Goal: Task Accomplishment & Management: Use online tool/utility

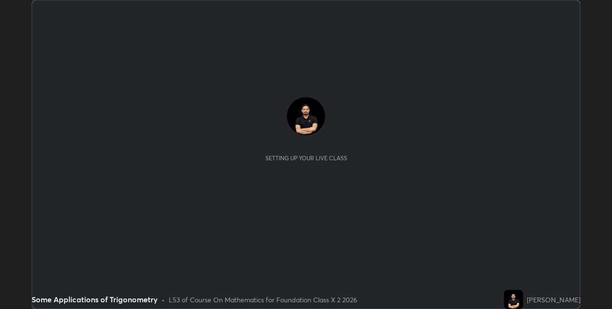
scroll to position [309, 611]
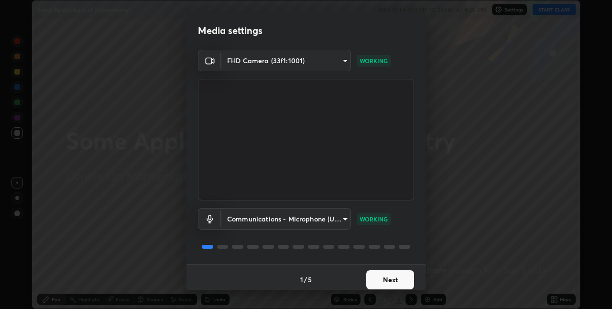
click at [398, 274] on button "Next" at bounding box center [390, 279] width 48 height 19
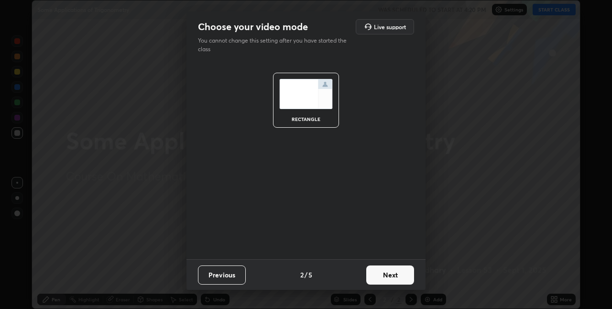
click at [391, 276] on button "Next" at bounding box center [390, 274] width 48 height 19
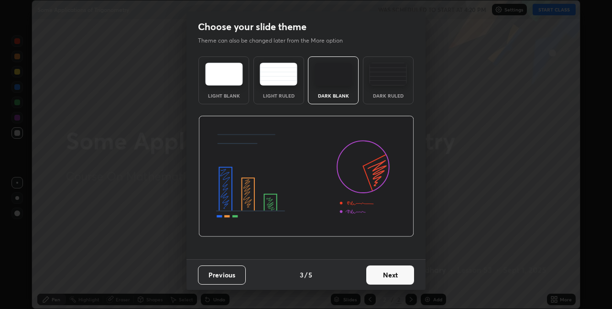
click at [379, 271] on button "Next" at bounding box center [390, 274] width 48 height 19
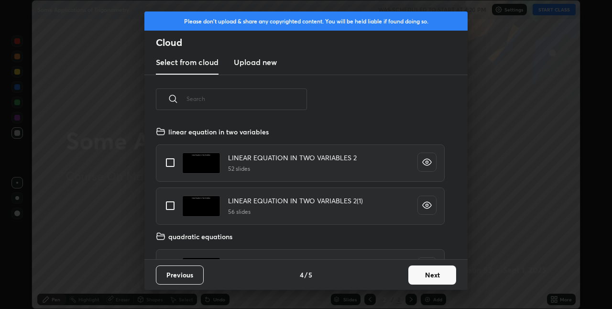
scroll to position [454, 0]
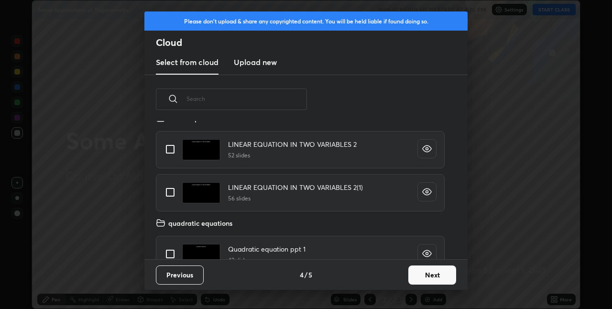
click at [412, 270] on button "Next" at bounding box center [432, 274] width 48 height 19
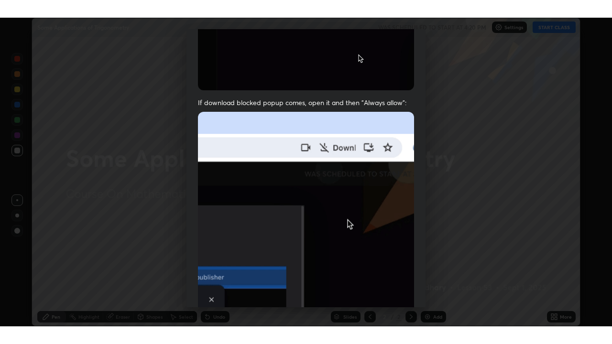
scroll to position [200, 0]
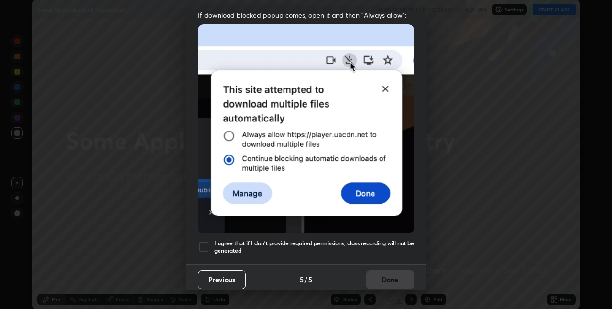
click at [202, 241] on div at bounding box center [203, 246] width 11 height 11
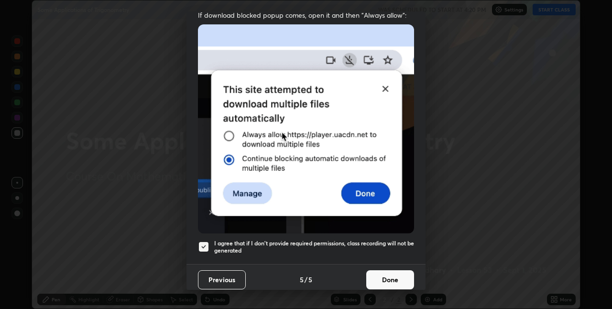
click at [399, 282] on button "Done" at bounding box center [390, 279] width 48 height 19
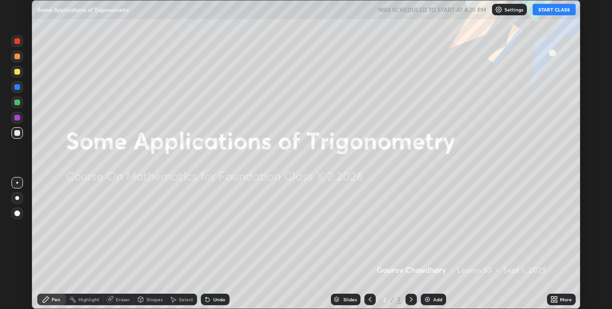
click at [553, 299] on icon at bounding box center [554, 299] width 8 height 8
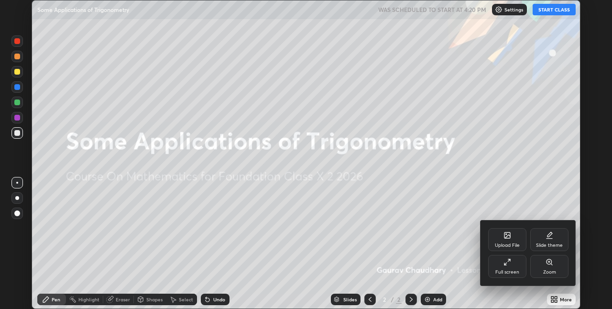
click at [499, 264] on div "Full screen" at bounding box center [507, 266] width 38 height 23
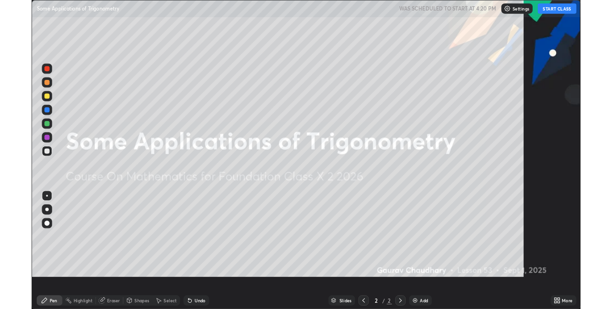
scroll to position [344, 612]
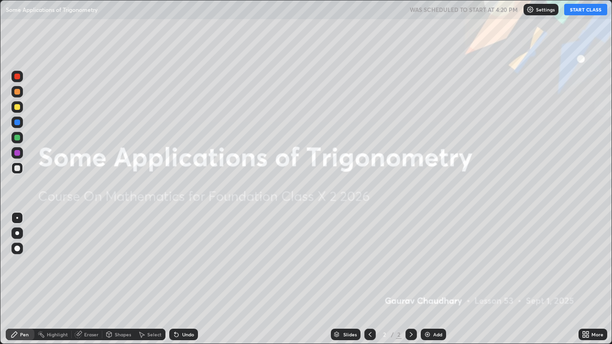
click at [579, 9] on button "START CLASS" at bounding box center [585, 9] width 43 height 11
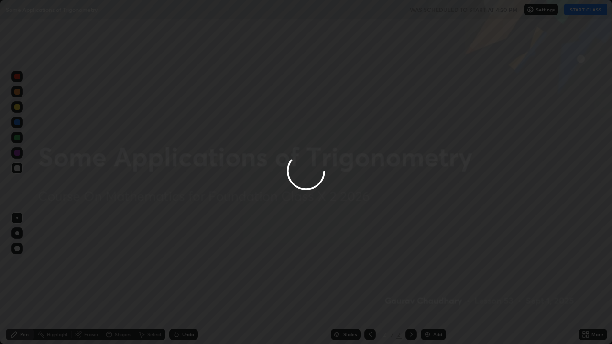
click at [430, 308] on img at bounding box center [427, 335] width 8 height 8
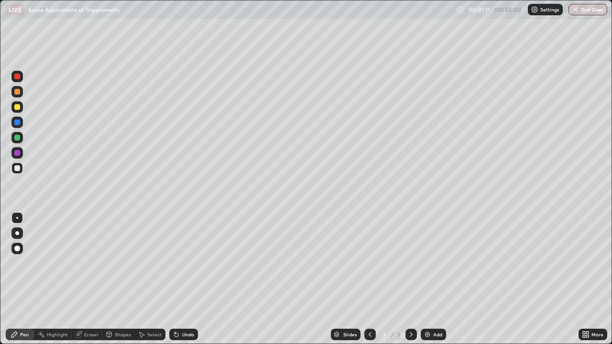
click at [583, 308] on icon at bounding box center [584, 333] width 2 height 2
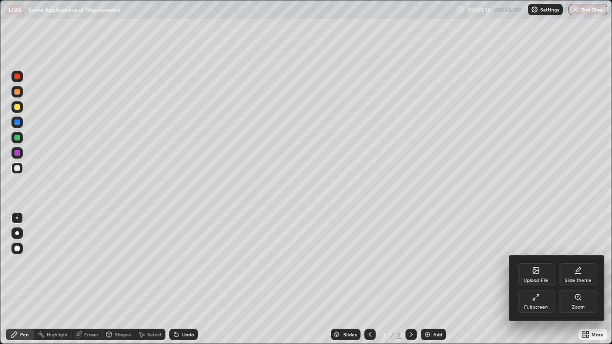
click at [531, 302] on div "Full screen" at bounding box center [536, 301] width 38 height 23
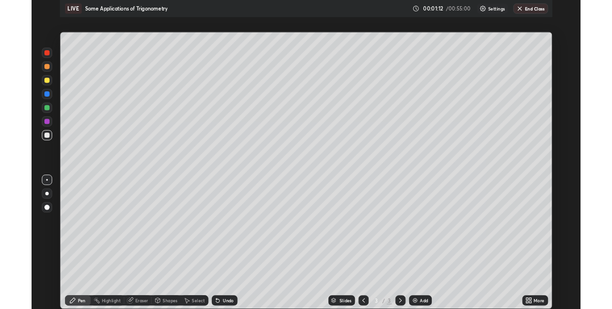
scroll to position [47477, 47174]
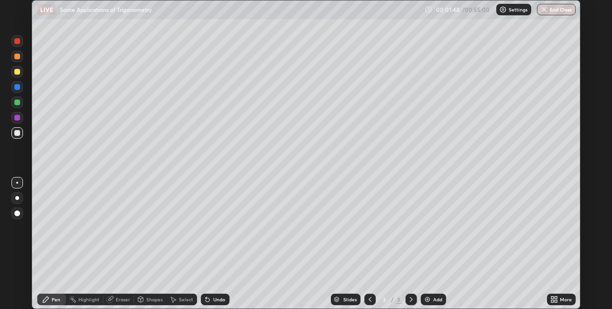
click at [551, 300] on icon at bounding box center [552, 301] width 2 height 2
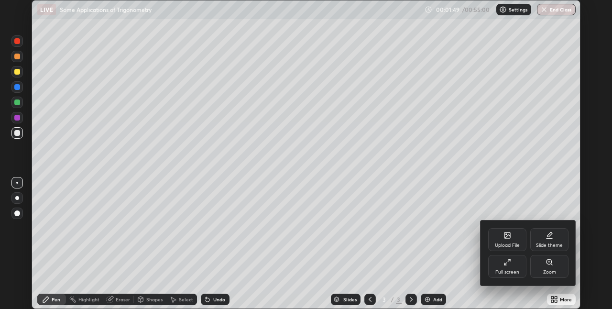
click at [499, 244] on div "Upload File" at bounding box center [507, 245] width 25 height 5
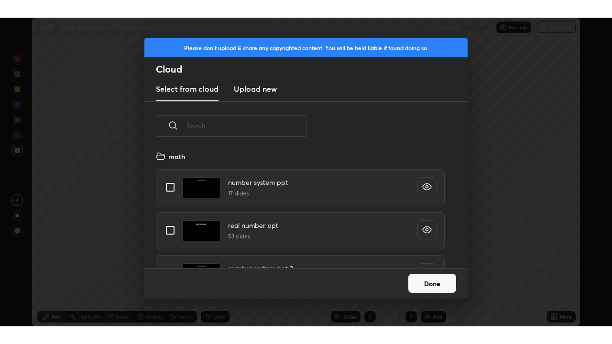
scroll to position [118, 307]
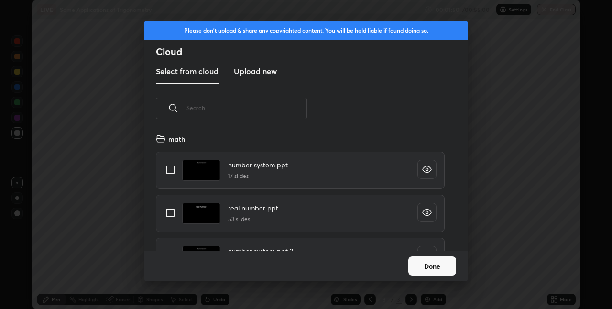
click at [253, 68] on h3 "Upload new" at bounding box center [255, 70] width 43 height 11
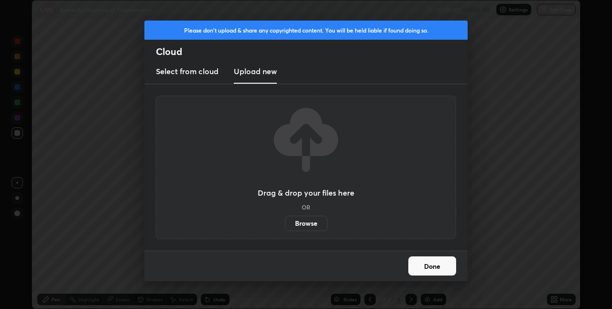
click at [298, 223] on label "Browse" at bounding box center [306, 223] width 43 height 15
click at [285, 223] on input "Browse" at bounding box center [285, 223] width 0 height 15
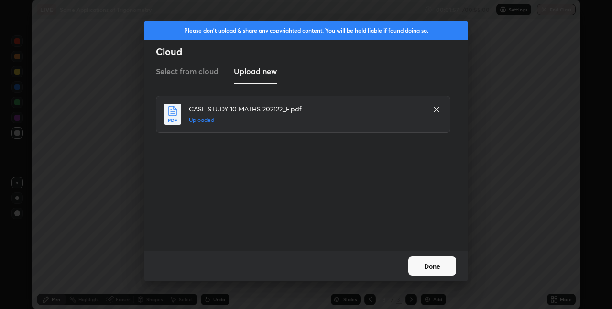
click at [436, 268] on button "Done" at bounding box center [432, 265] width 48 height 19
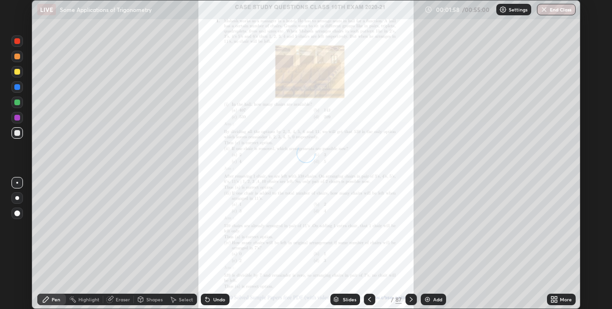
click at [555, 297] on icon at bounding box center [555, 297] width 2 height 2
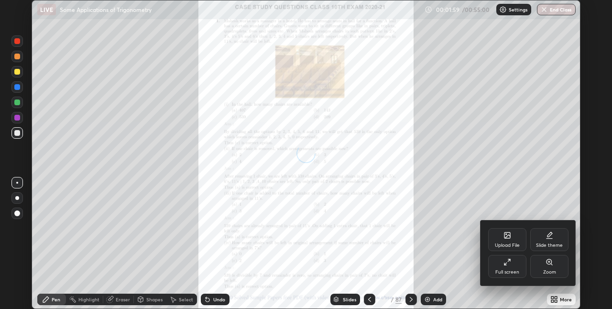
click at [512, 264] on div "Full screen" at bounding box center [507, 266] width 38 height 23
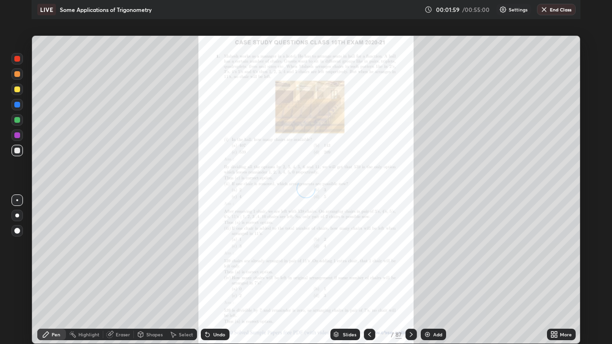
scroll to position [344, 612]
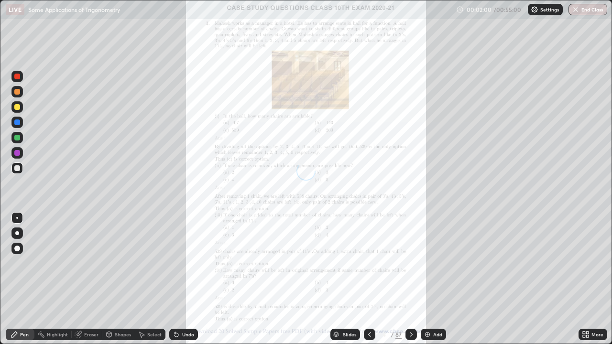
click at [350, 308] on div "Slides" at bounding box center [349, 334] width 13 height 5
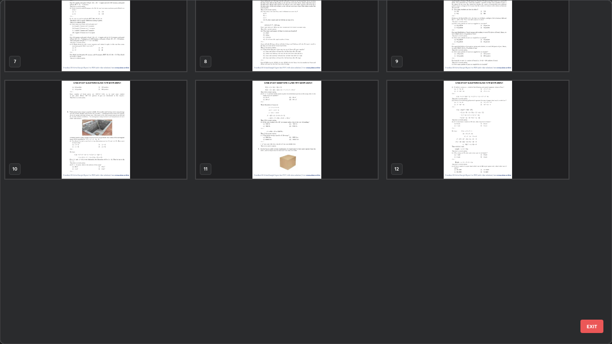
scroll to position [0, 0]
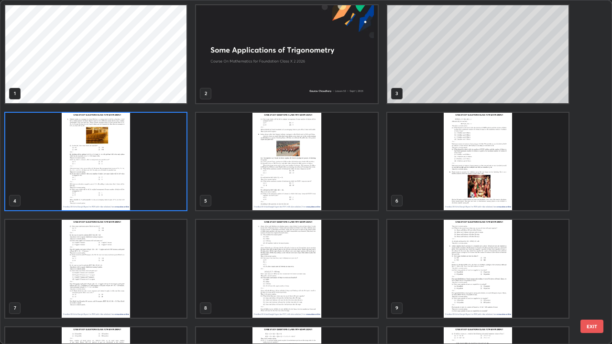
click at [440, 170] on img "grid" at bounding box center [477, 162] width 181 height 98
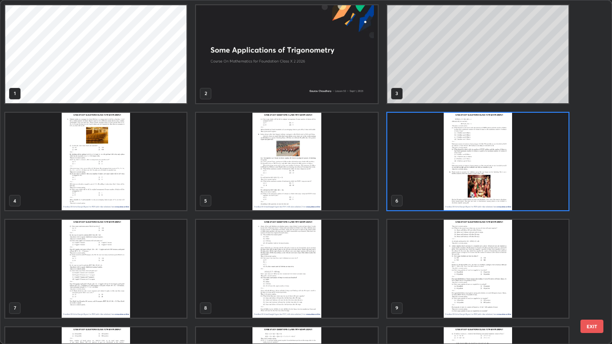
click at [442, 175] on img "grid" at bounding box center [477, 162] width 181 height 98
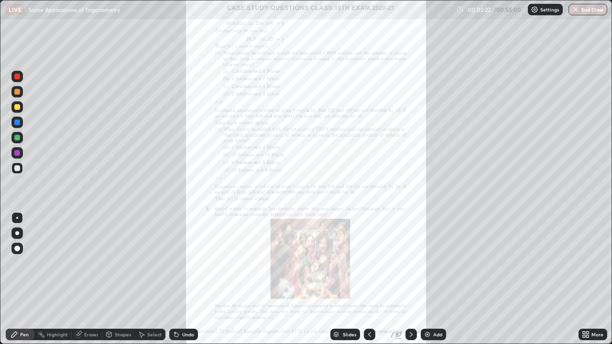
click at [352, 308] on div "Slides" at bounding box center [345, 334] width 30 height 11
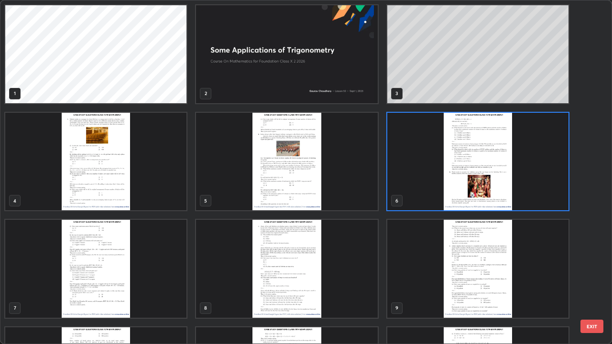
click at [326, 77] on img "grid" at bounding box center [286, 54] width 181 height 98
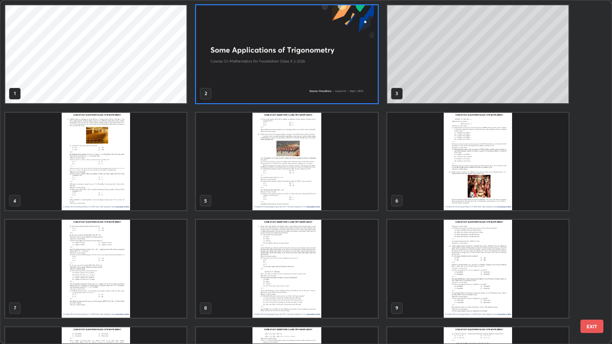
click at [328, 77] on img "grid" at bounding box center [286, 54] width 181 height 98
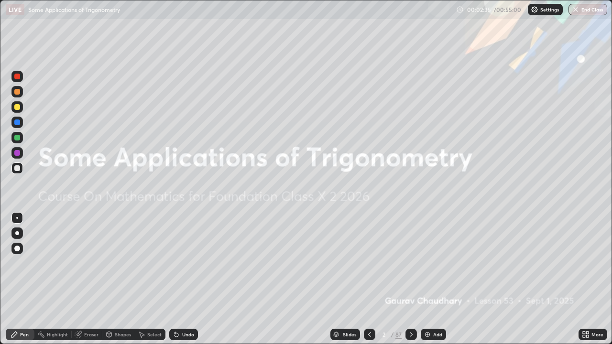
click at [587, 308] on icon at bounding box center [587, 336] width 2 height 2
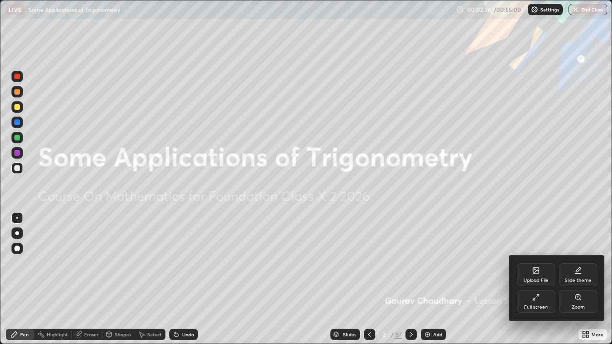
click at [574, 302] on div "Zoom" at bounding box center [578, 301] width 38 height 23
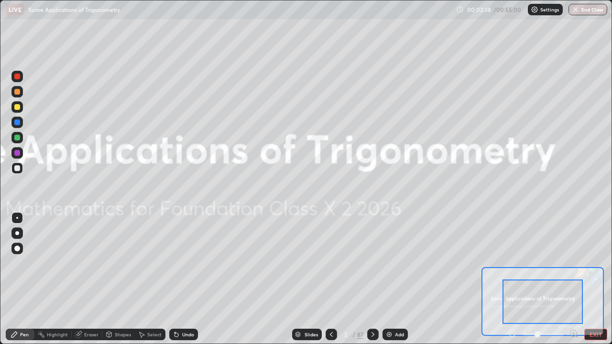
click at [510, 308] on div at bounding box center [542, 334] width 71 height 11
click at [508, 308] on div at bounding box center [542, 334] width 71 height 11
click at [588, 308] on button "EXIT" at bounding box center [595, 334] width 23 height 11
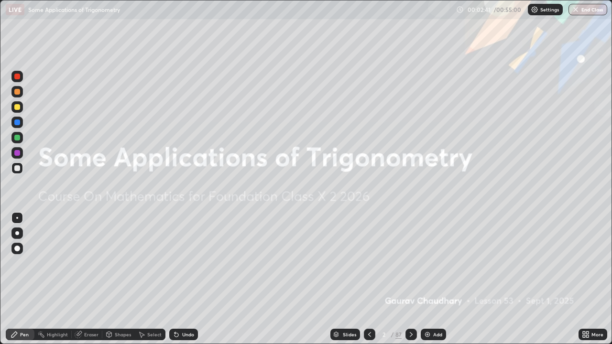
click at [430, 308] on img at bounding box center [427, 335] width 8 height 8
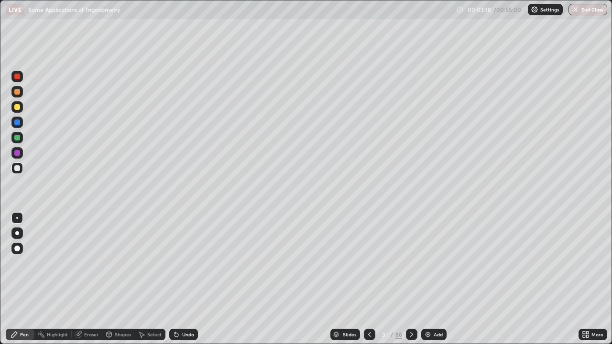
click at [189, 308] on div "Undo" at bounding box center [188, 334] width 12 height 5
click at [188, 308] on div "Undo" at bounding box center [188, 334] width 12 height 5
click at [189, 308] on div "Undo" at bounding box center [183, 334] width 29 height 11
click at [436, 308] on div "Add" at bounding box center [433, 334] width 25 height 11
click at [183, 308] on div "Undo" at bounding box center [188, 334] width 12 height 5
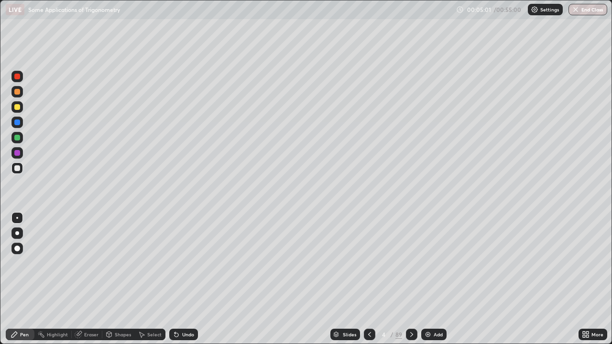
click at [183, 308] on div "Undo" at bounding box center [188, 334] width 12 height 5
click at [182, 308] on div "Undo" at bounding box center [188, 334] width 12 height 5
click at [182, 308] on div "Undo" at bounding box center [183, 334] width 29 height 11
click at [183, 308] on div "Undo" at bounding box center [183, 334] width 29 height 11
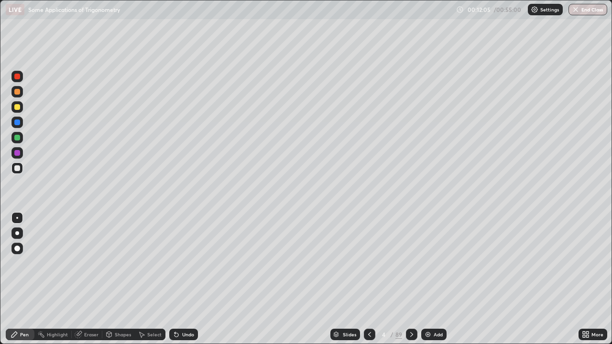
click at [426, 308] on div "Add" at bounding box center [433, 334] width 25 height 11
click at [368, 308] on icon at bounding box center [369, 335] width 8 height 8
click at [412, 308] on div at bounding box center [411, 334] width 11 height 11
click at [185, 308] on div "Undo" at bounding box center [188, 334] width 12 height 5
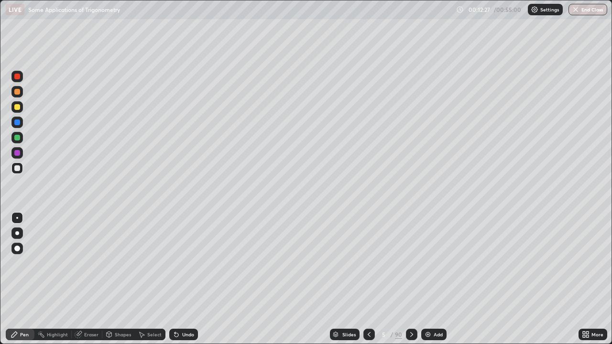
click at [184, 308] on div "Undo" at bounding box center [188, 334] width 12 height 5
click at [184, 308] on div "Undo" at bounding box center [183, 334] width 29 height 11
click at [183, 308] on div "Undo" at bounding box center [183, 334] width 29 height 11
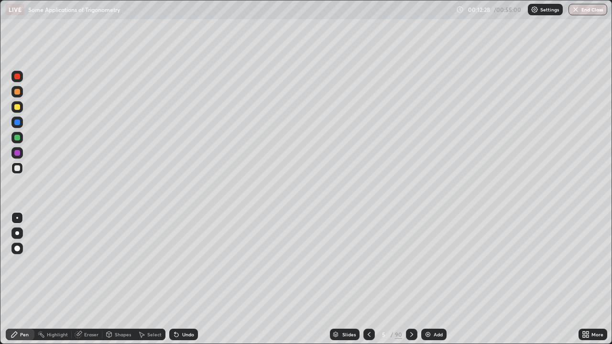
click at [183, 308] on div "Undo" at bounding box center [183, 334] width 29 height 11
click at [182, 308] on div "Undo" at bounding box center [183, 334] width 29 height 11
click at [179, 308] on icon at bounding box center [177, 335] width 8 height 8
click at [181, 308] on div "Undo" at bounding box center [183, 334] width 29 height 11
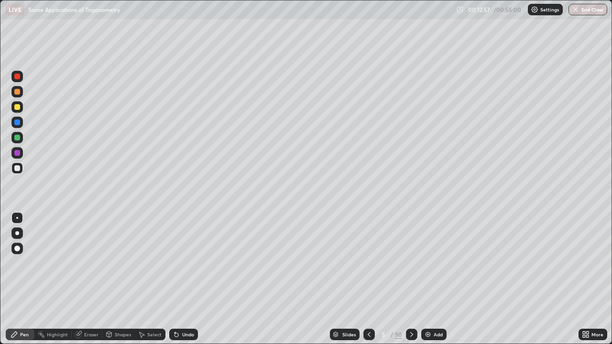
click at [90, 308] on div "Eraser" at bounding box center [91, 334] width 14 height 5
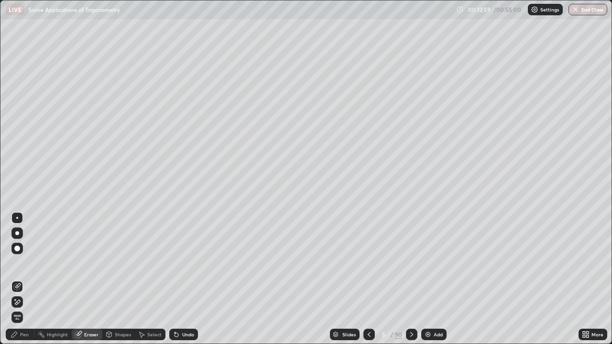
click at [15, 300] on icon at bounding box center [15, 299] width 1 height 1
click at [23, 308] on div "Pen" at bounding box center [24, 334] width 9 height 5
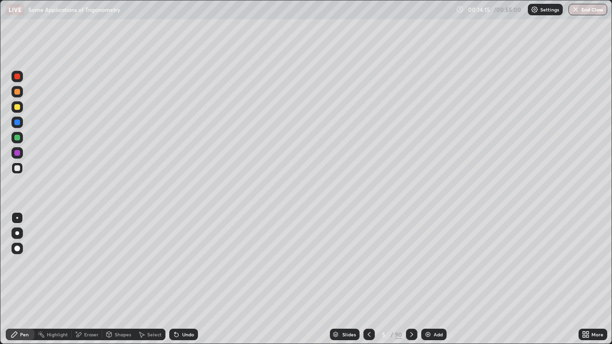
click at [175, 308] on icon at bounding box center [176, 335] width 4 height 4
click at [182, 308] on div "Undo" at bounding box center [188, 334] width 12 height 5
click at [188, 308] on div "Undo" at bounding box center [188, 334] width 12 height 5
click at [175, 308] on icon at bounding box center [176, 335] width 4 height 4
click at [180, 308] on div "Undo" at bounding box center [183, 334] width 29 height 11
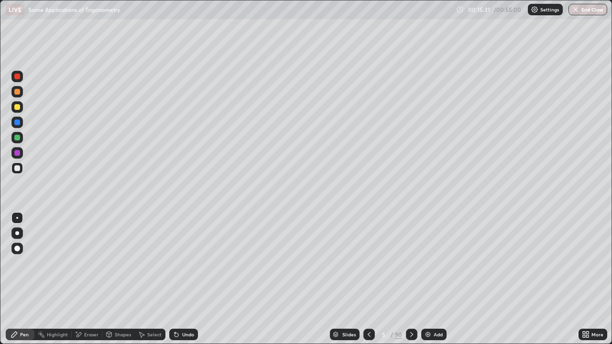
click at [178, 308] on icon at bounding box center [177, 335] width 8 height 8
click at [87, 308] on div "Eraser" at bounding box center [91, 334] width 14 height 5
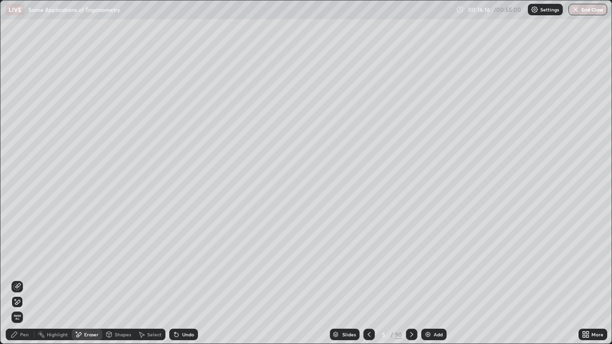
click at [122, 308] on div "Shapes" at bounding box center [123, 334] width 16 height 5
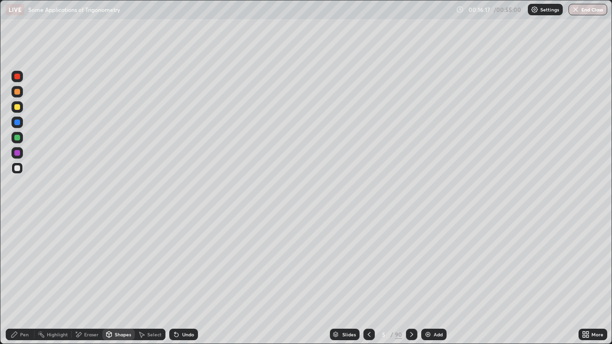
click at [147, 308] on div "Select" at bounding box center [154, 334] width 14 height 5
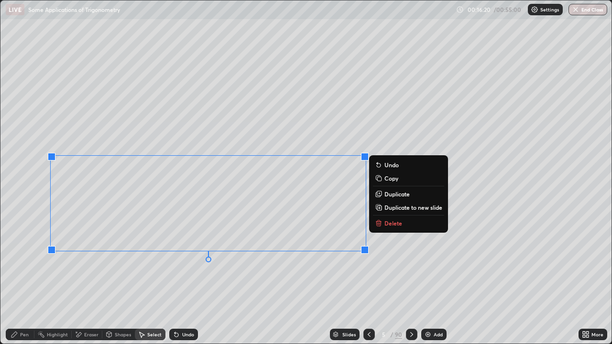
click at [389, 205] on p "Duplicate to new slide" at bounding box center [413, 208] width 58 height 8
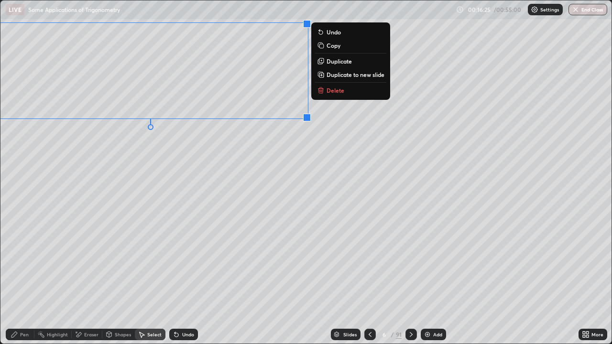
click at [179, 173] on div "0 ° Undo Copy Duplicate Duplicate to new slide Delete" at bounding box center [305, 171] width 611 height 343
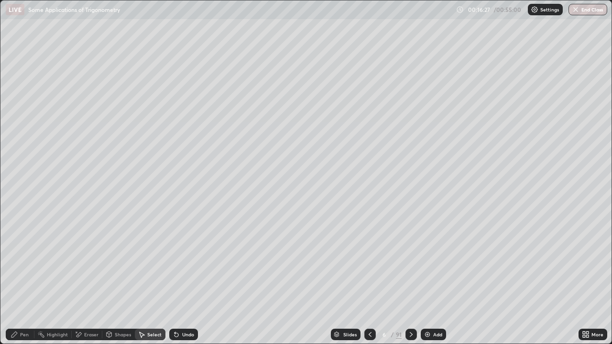
click at [19, 308] on div "Pen" at bounding box center [20, 334] width 29 height 11
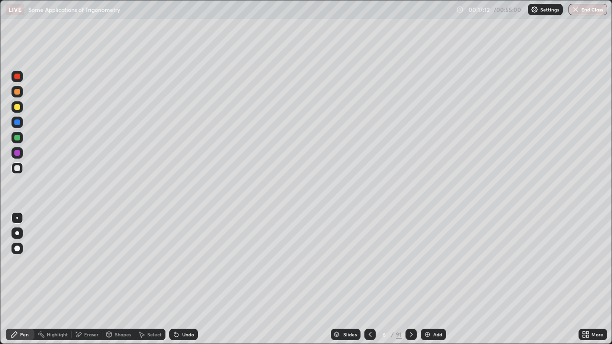
click at [369, 308] on icon at bounding box center [370, 335] width 8 height 8
click at [413, 308] on icon at bounding box center [411, 335] width 8 height 8
click at [427, 308] on div "Add" at bounding box center [433, 334] width 25 height 11
click at [85, 308] on div "Eraser" at bounding box center [91, 334] width 14 height 5
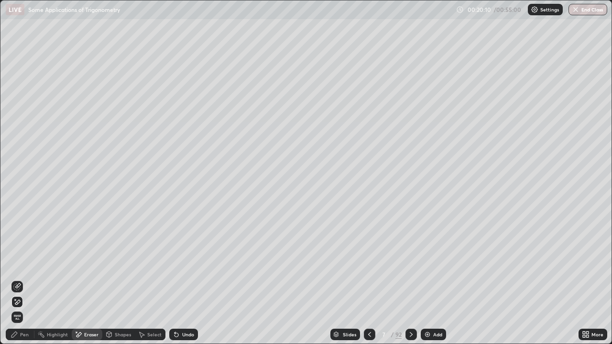
click at [22, 308] on div "Pen" at bounding box center [24, 334] width 9 height 5
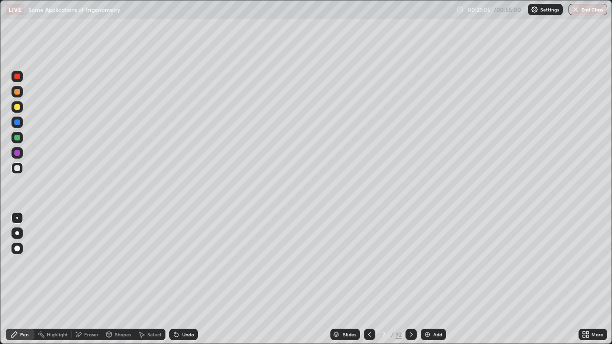
click at [436, 308] on div "Add" at bounding box center [437, 334] width 9 height 5
click at [433, 308] on div "Add" at bounding box center [437, 334] width 9 height 5
click at [175, 308] on icon at bounding box center [176, 335] width 4 height 4
click at [180, 308] on div "Undo" at bounding box center [183, 334] width 29 height 11
click at [179, 308] on div "Undo" at bounding box center [183, 334] width 29 height 11
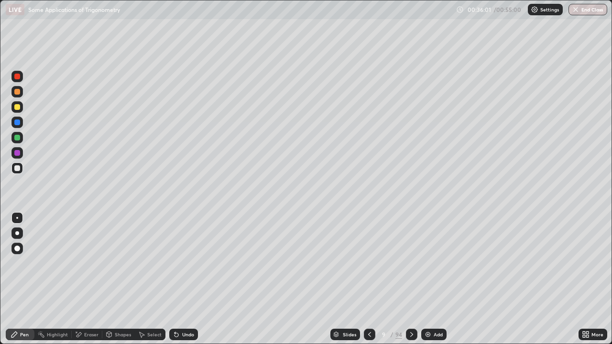
click at [87, 308] on div "Eraser" at bounding box center [91, 334] width 14 height 5
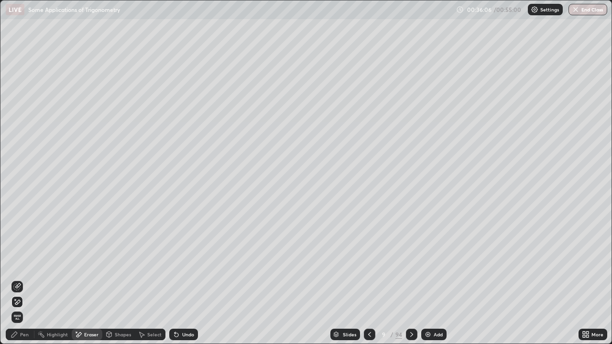
click at [26, 308] on div "Pen" at bounding box center [20, 334] width 29 height 11
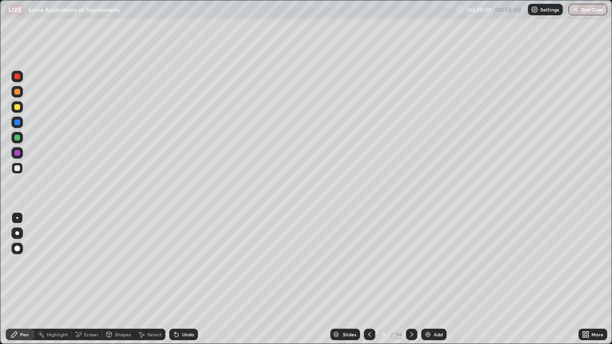
click at [368, 308] on div at bounding box center [369, 334] width 11 height 11
click at [410, 308] on icon at bounding box center [412, 335] width 8 height 8
click at [86, 308] on div "Eraser" at bounding box center [91, 334] width 14 height 5
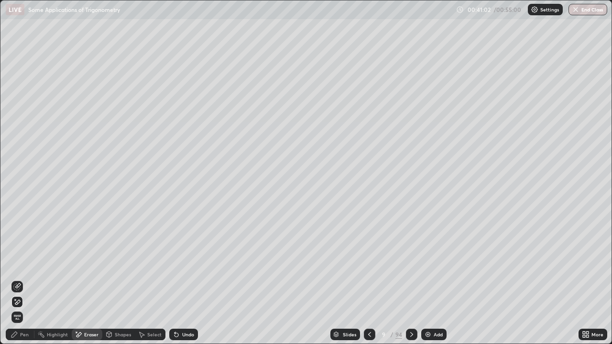
click at [427, 308] on img at bounding box center [428, 335] width 8 height 8
click at [17, 308] on icon at bounding box center [15, 335] width 8 height 8
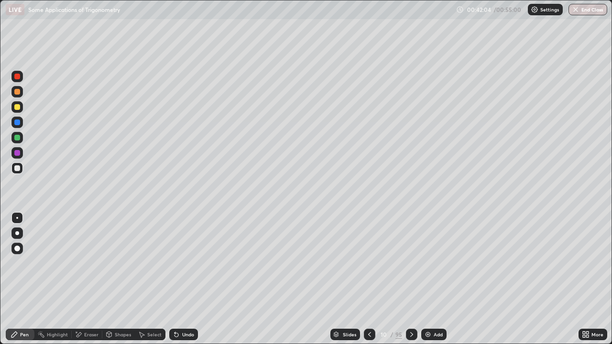
click at [364, 308] on div at bounding box center [369, 334] width 11 height 11
click at [410, 308] on icon at bounding box center [411, 334] width 3 height 5
click at [367, 308] on icon at bounding box center [370, 335] width 8 height 8
click at [410, 308] on icon at bounding box center [412, 335] width 8 height 8
click at [432, 308] on div "Add" at bounding box center [433, 334] width 25 height 11
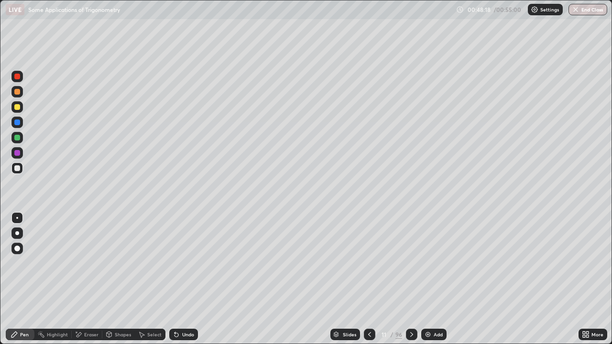
click at [433, 308] on div "Add" at bounding box center [433, 334] width 25 height 11
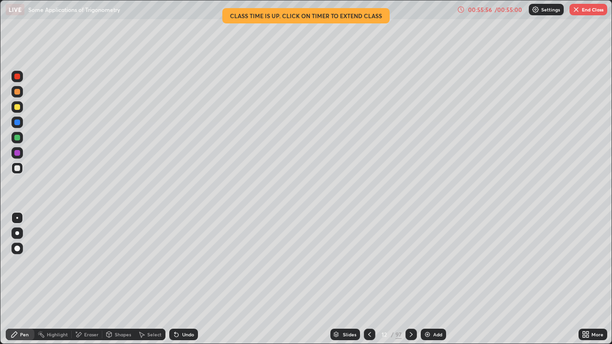
click at [583, 14] on button "End Class" at bounding box center [588, 9] width 38 height 11
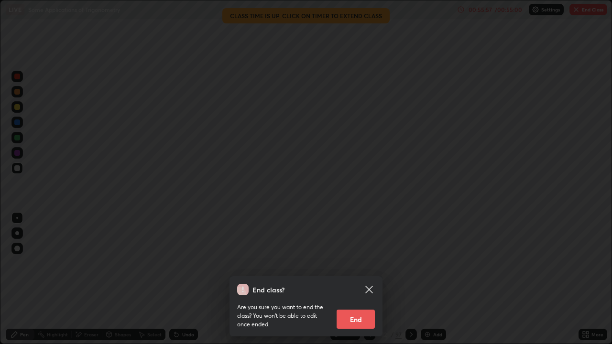
click at [355, 308] on button "End" at bounding box center [355, 319] width 38 height 19
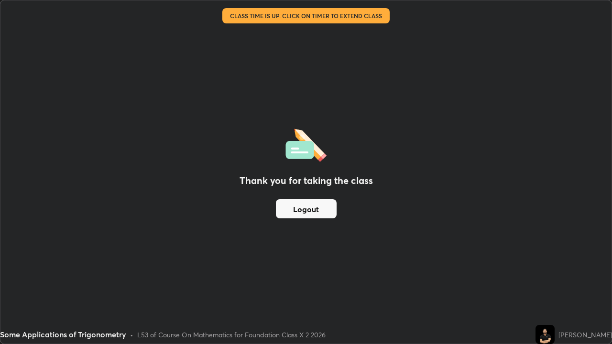
click at [314, 208] on button "Logout" at bounding box center [306, 208] width 61 height 19
click at [311, 207] on button "Logout" at bounding box center [306, 208] width 61 height 19
